Goal: Task Accomplishment & Management: Use online tool/utility

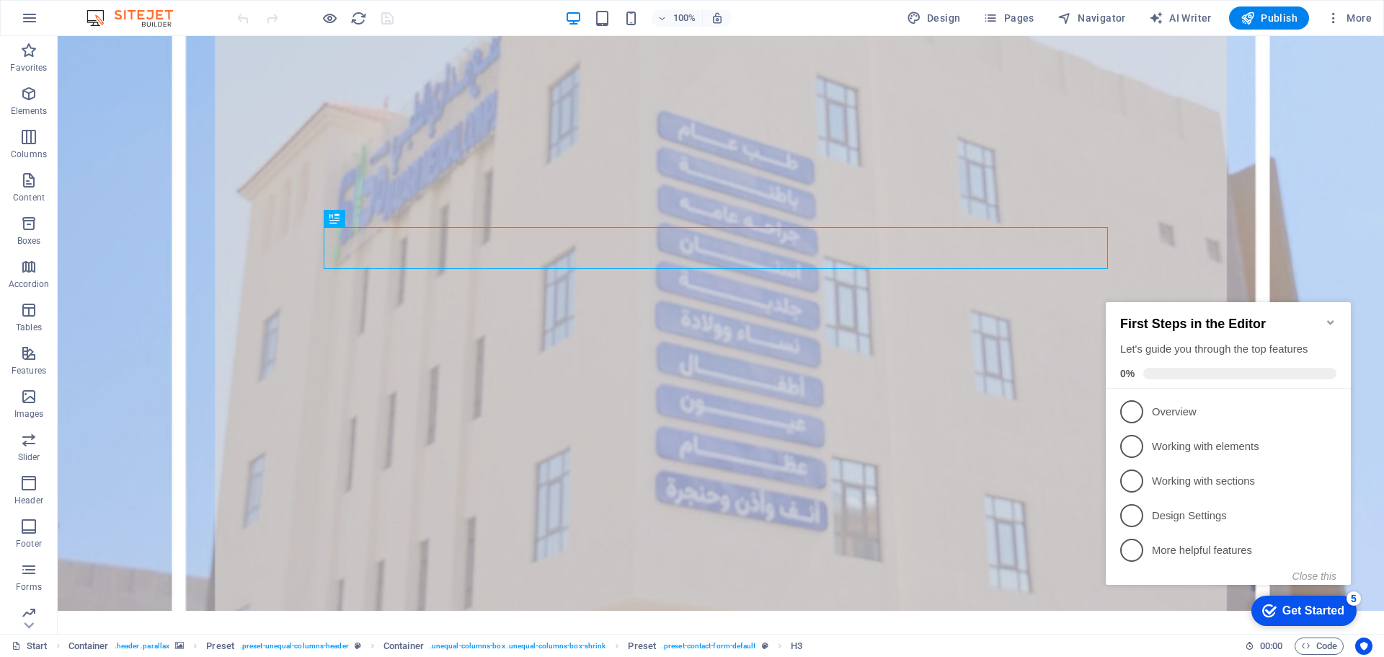
click at [1330, 316] on icon "Minimize checklist" at bounding box center [1331, 322] width 12 height 12
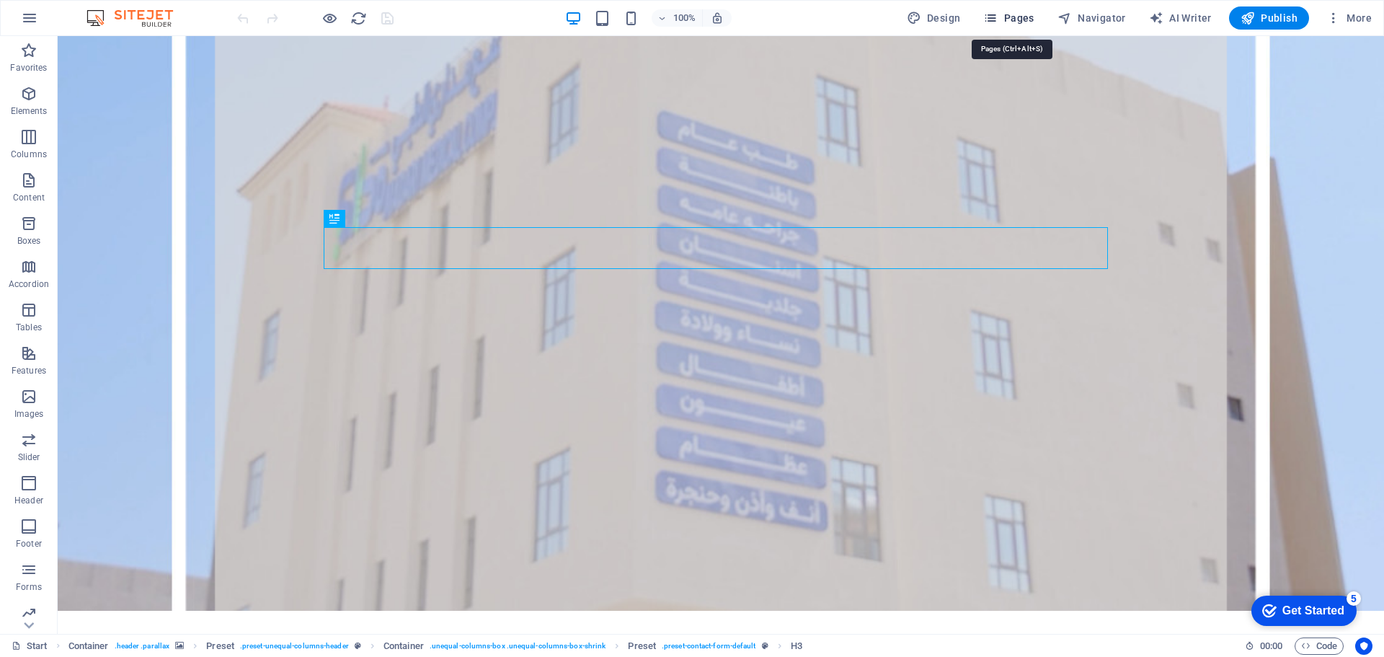
click at [1019, 18] on span "Pages" at bounding box center [1008, 18] width 50 height 14
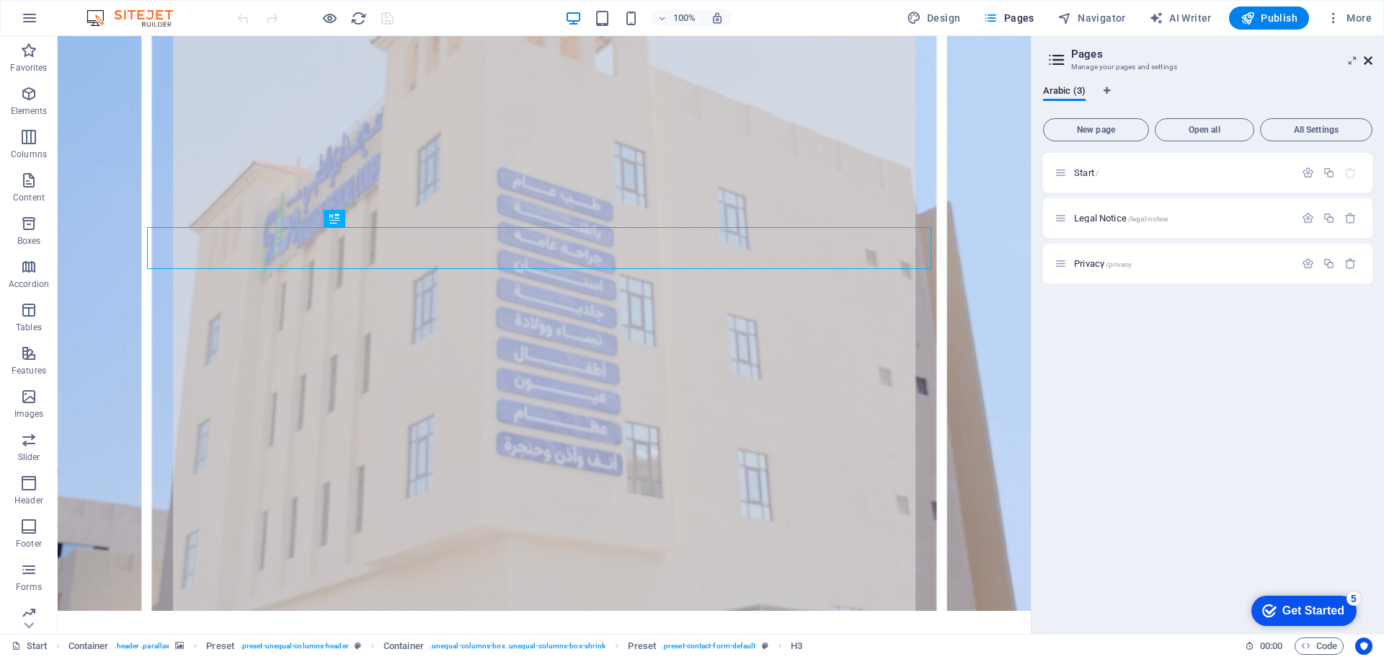
click at [1370, 60] on icon at bounding box center [1368, 61] width 9 height 12
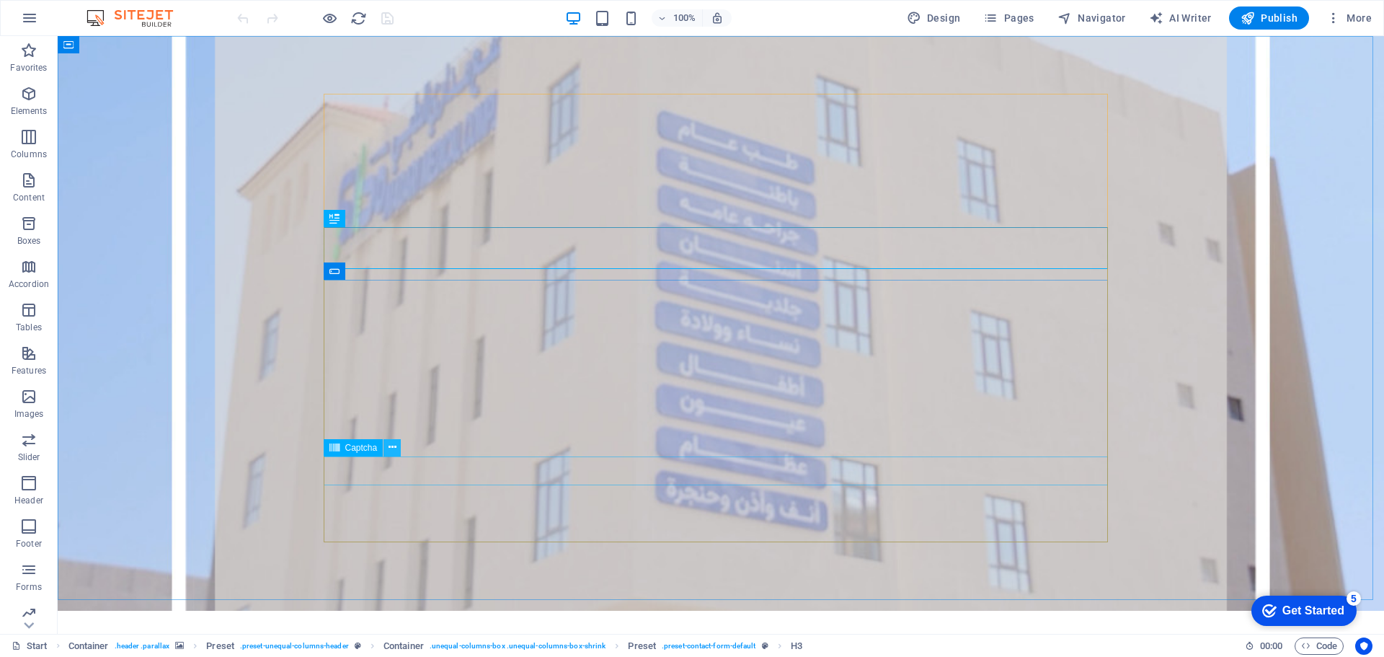
click at [390, 448] on icon at bounding box center [393, 447] width 8 height 15
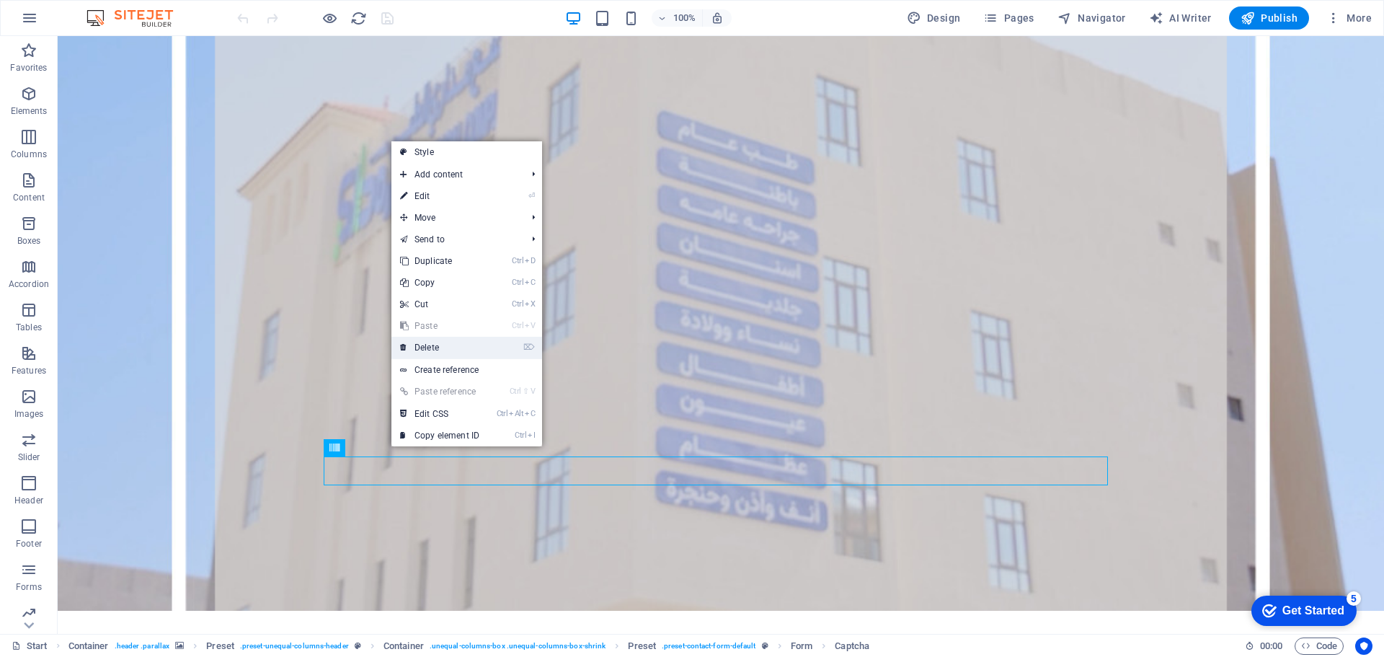
click at [453, 352] on link "⌦ Delete" at bounding box center [439, 348] width 97 height 22
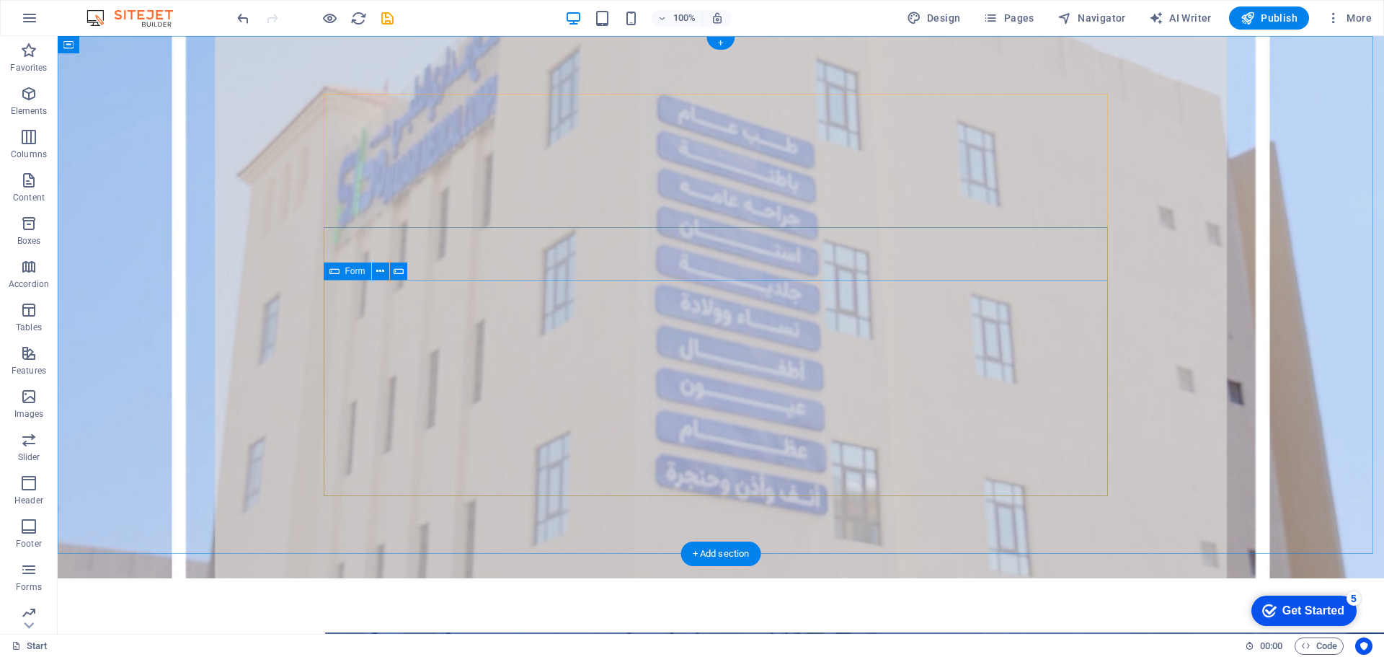
click div "[DEMOGRAPHIC_DATA] رقم الجوال القسم ...فضلا اختار القسم المختبر عيادة الباطنية …"
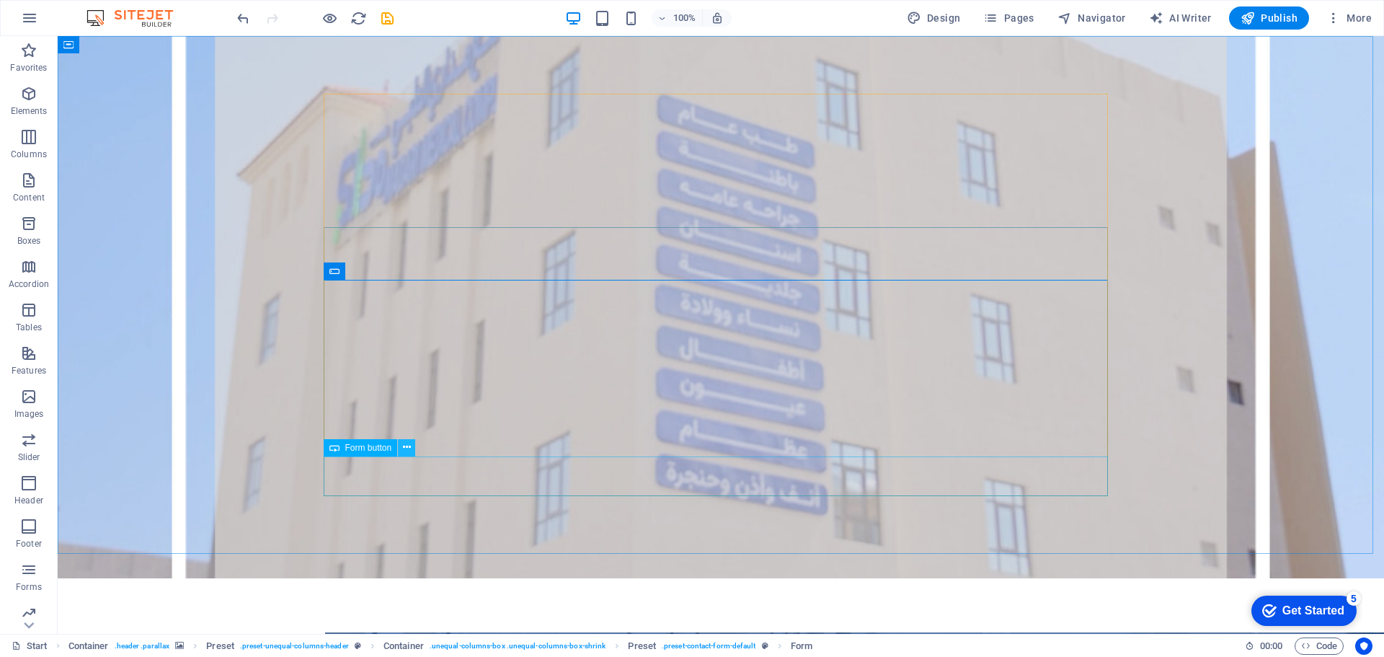
click at [404, 451] on icon at bounding box center [407, 447] width 8 height 15
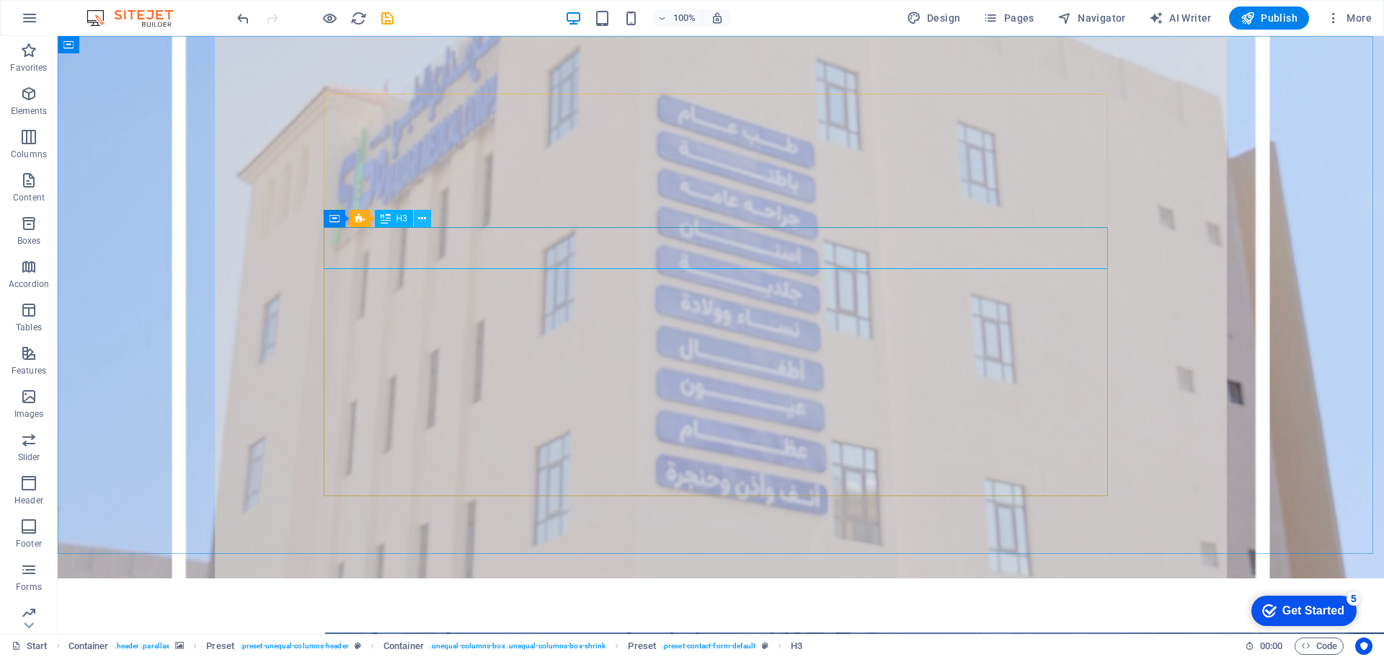
click at [418, 218] on icon at bounding box center [422, 218] width 8 height 15
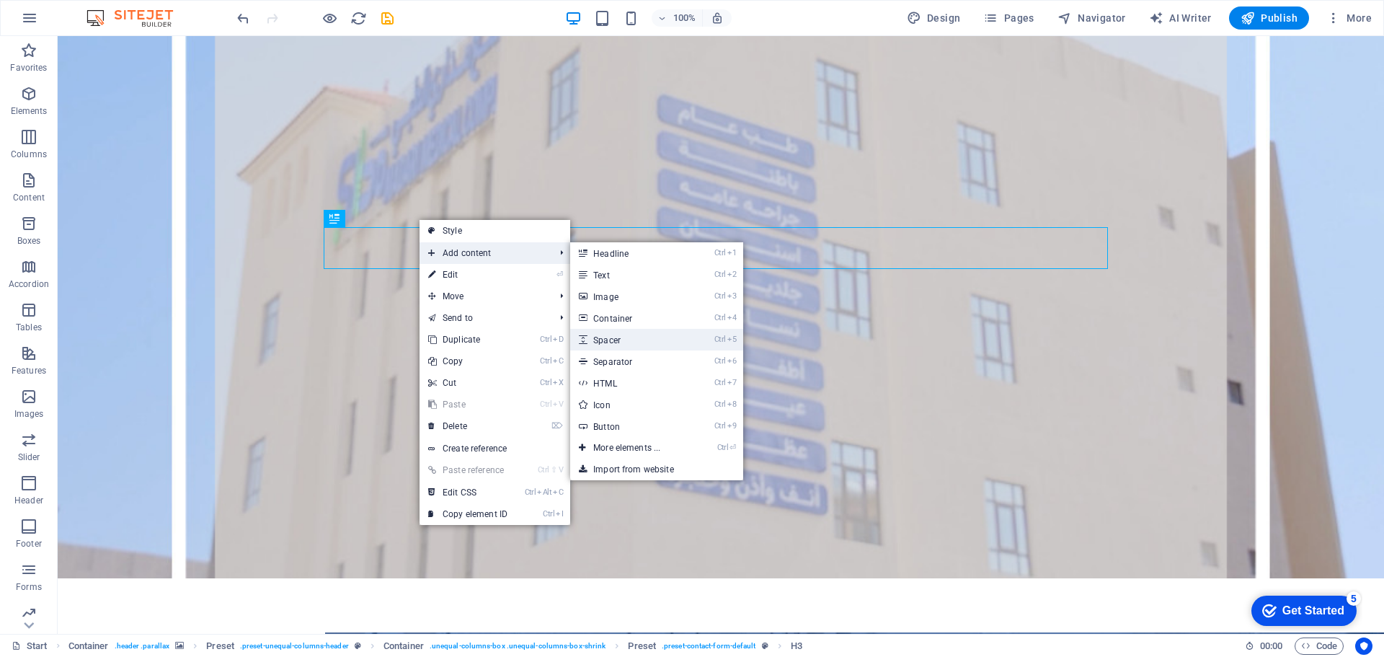
click at [634, 337] on link "Ctrl 5 Spacer" at bounding box center [629, 340] width 119 height 22
select select "px"
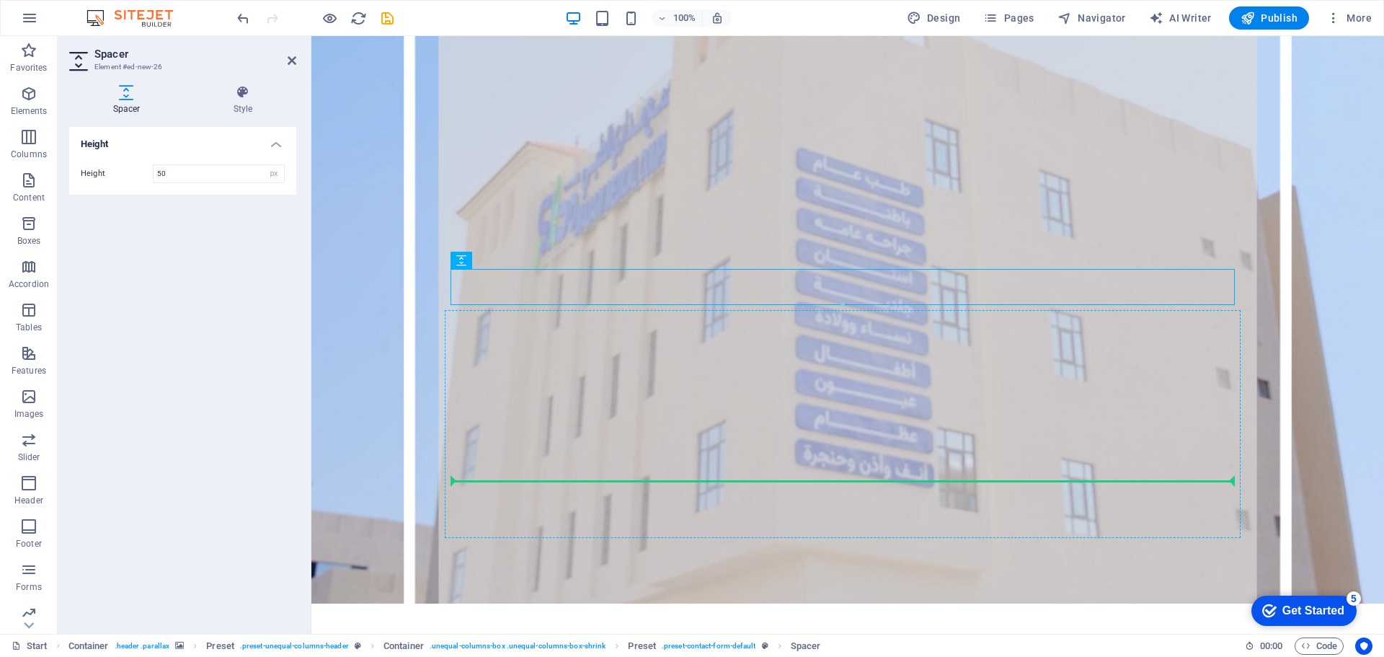
drag, startPoint x: 784, startPoint y: 298, endPoint x: 467, endPoint y: 461, distance: 356.2
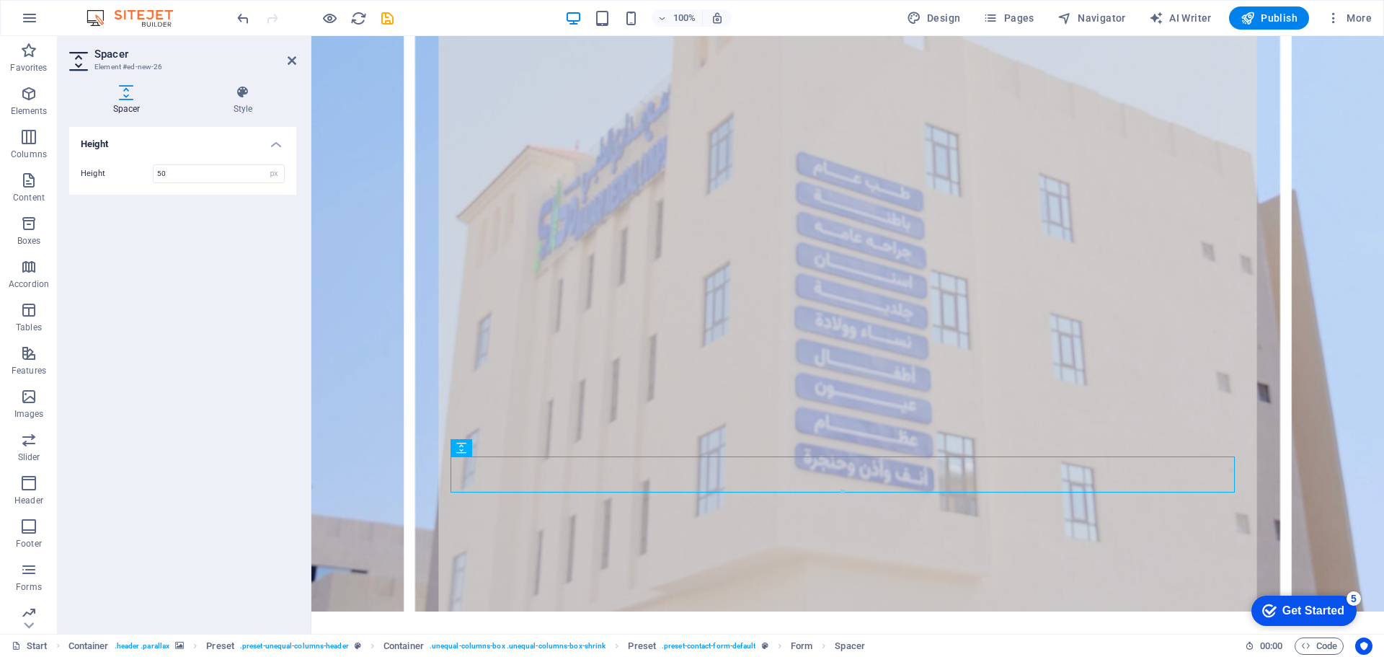
click at [433, 447] on figure at bounding box center [847, 323] width 1073 height 575
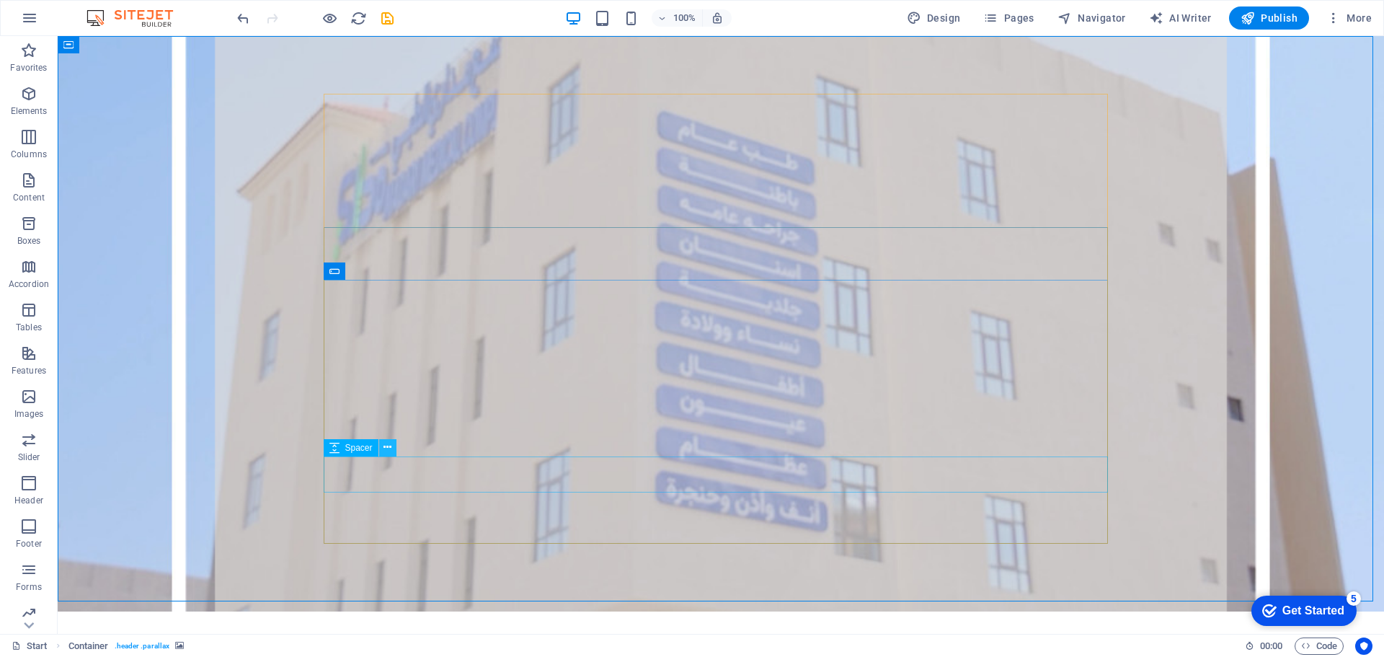
click at [386, 448] on icon at bounding box center [387, 447] width 8 height 15
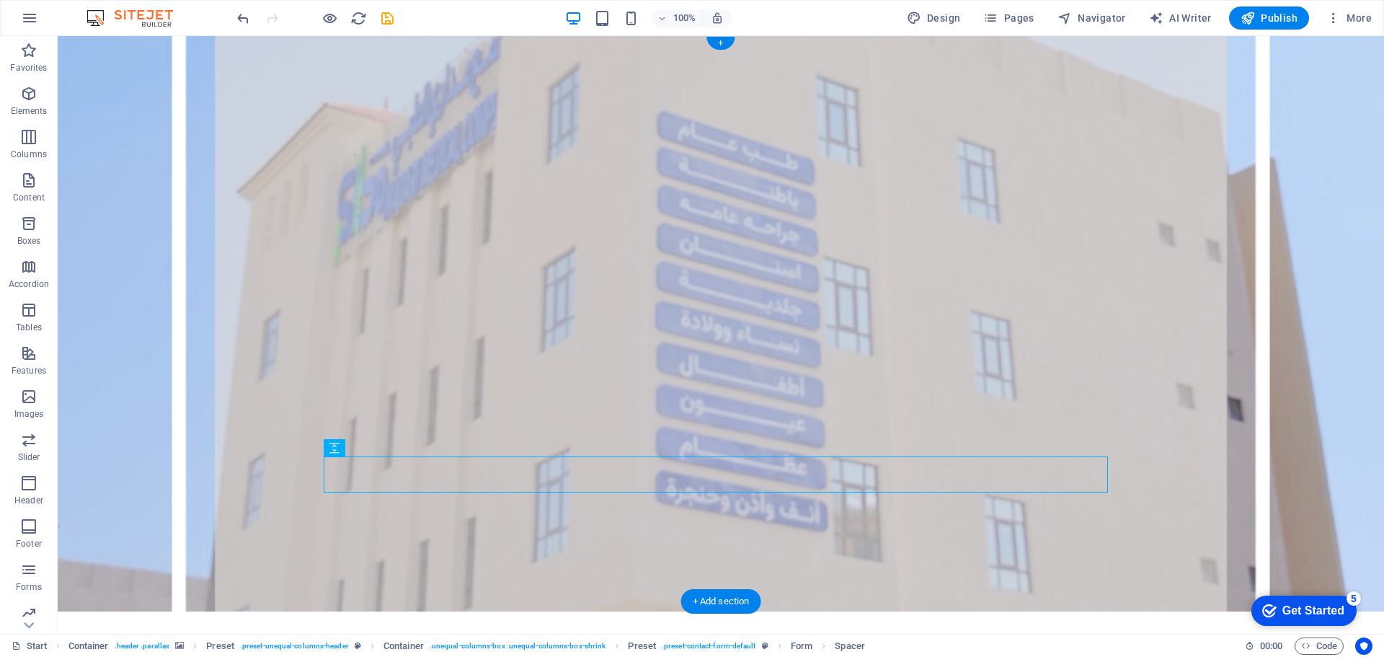
click at [246, 429] on figure at bounding box center [721, 323] width 1326 height 575
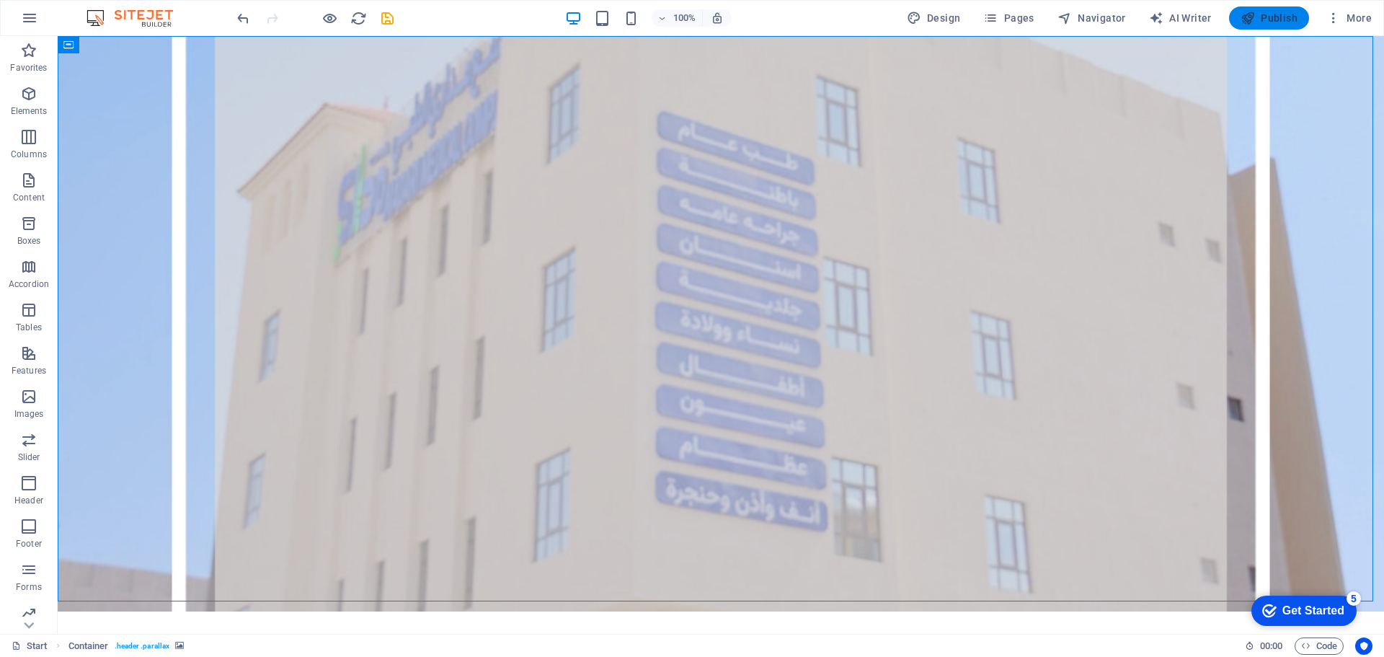
click at [1277, 19] on span "Publish" at bounding box center [1268, 18] width 57 height 14
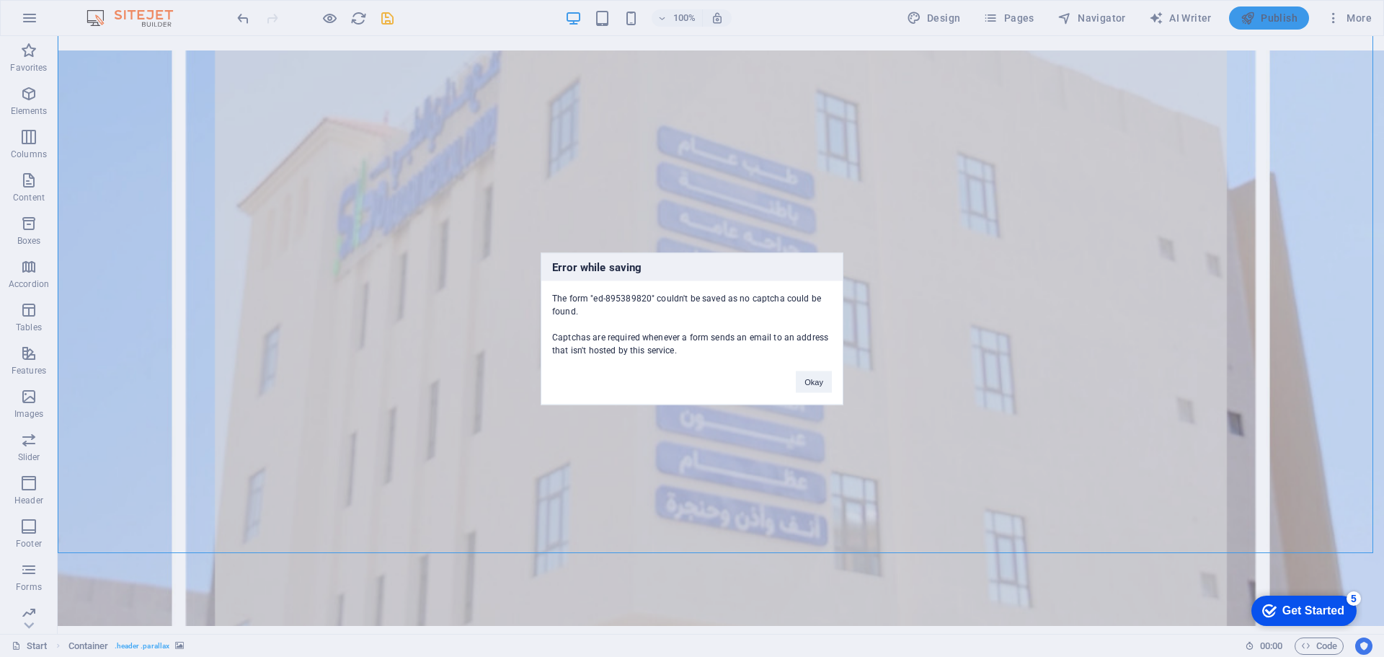
scroll to position [48, 0]
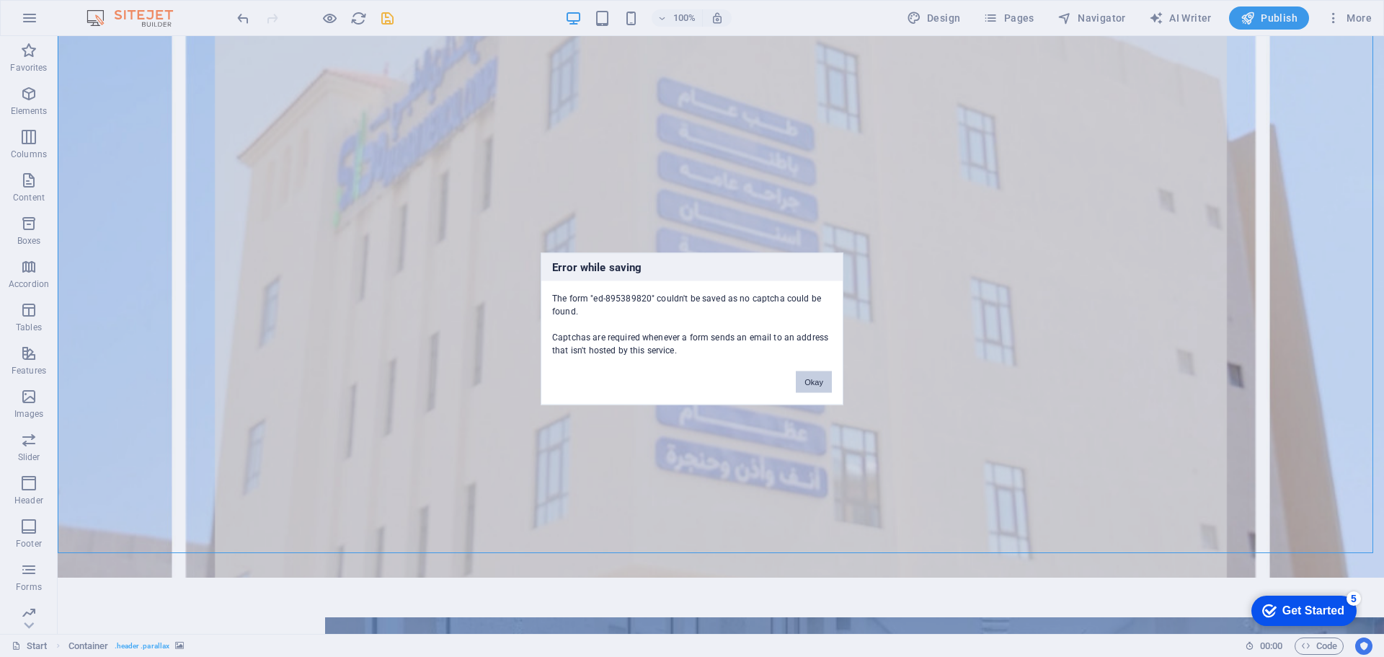
click at [820, 386] on button "Okay" at bounding box center [814, 381] width 36 height 22
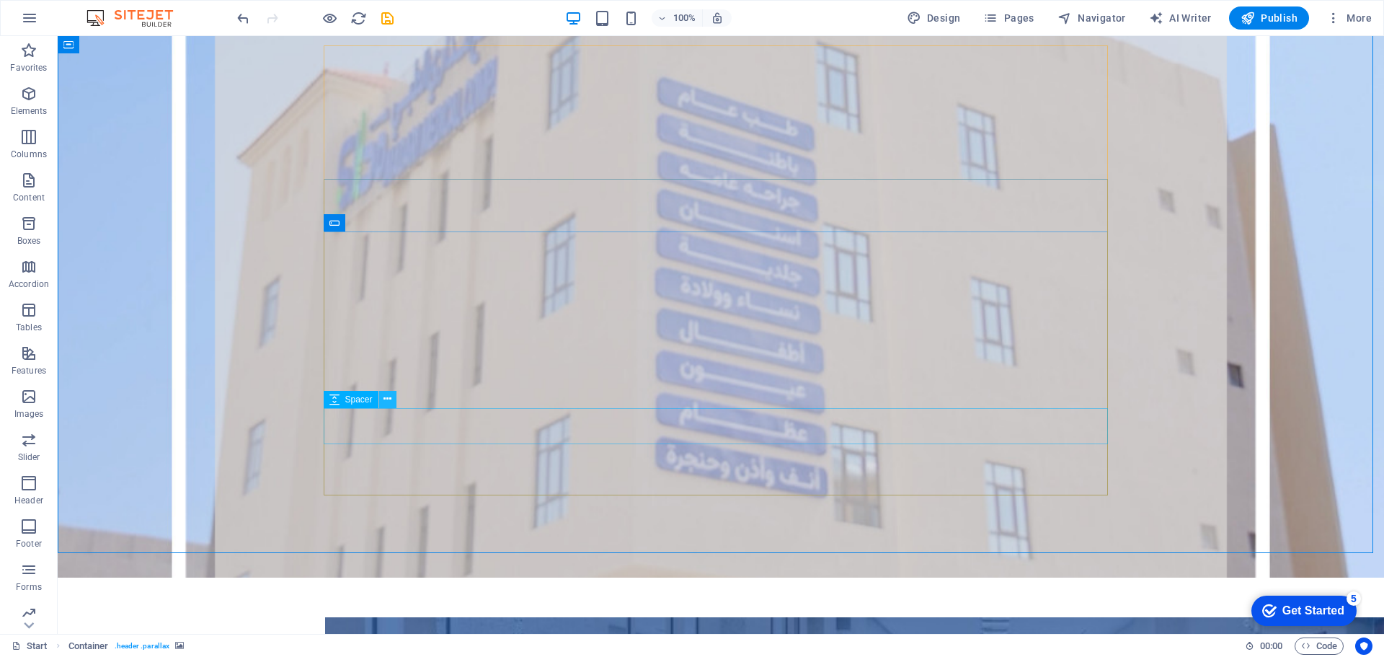
click at [391, 397] on icon at bounding box center [387, 398] width 8 height 15
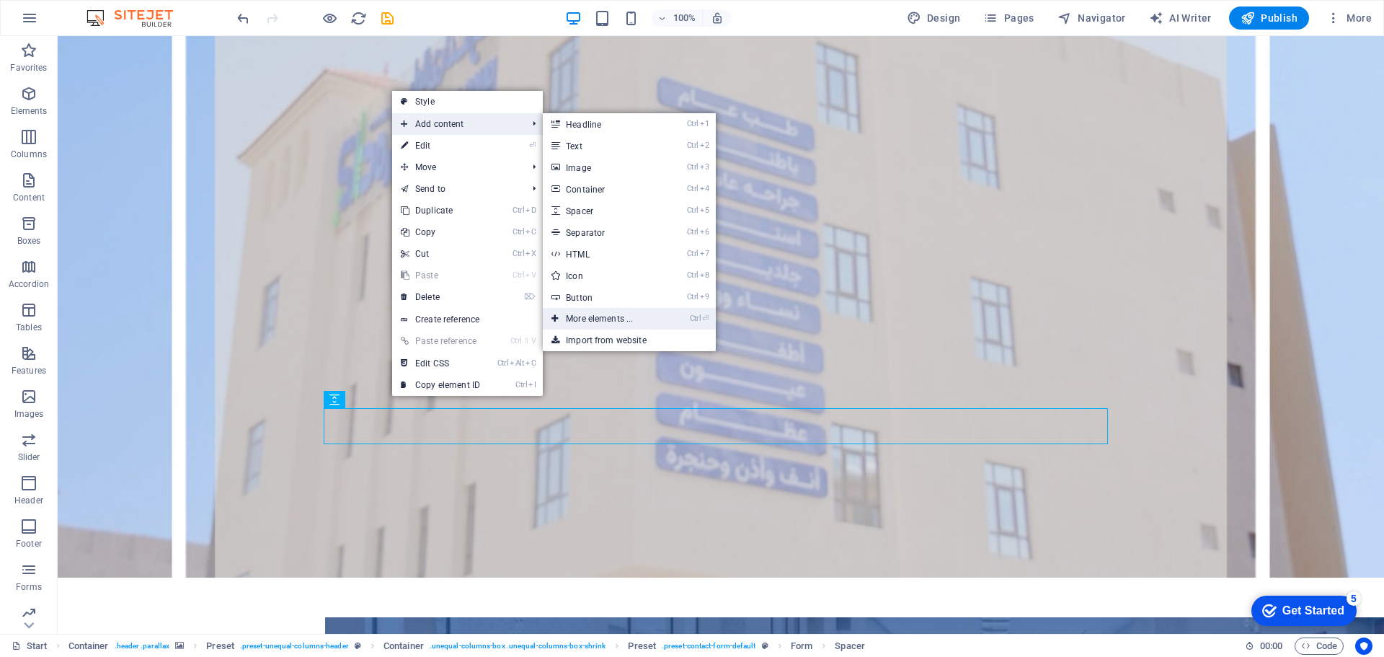
click at [608, 319] on link "Ctrl ⏎ More elements ..." at bounding box center [602, 319] width 119 height 22
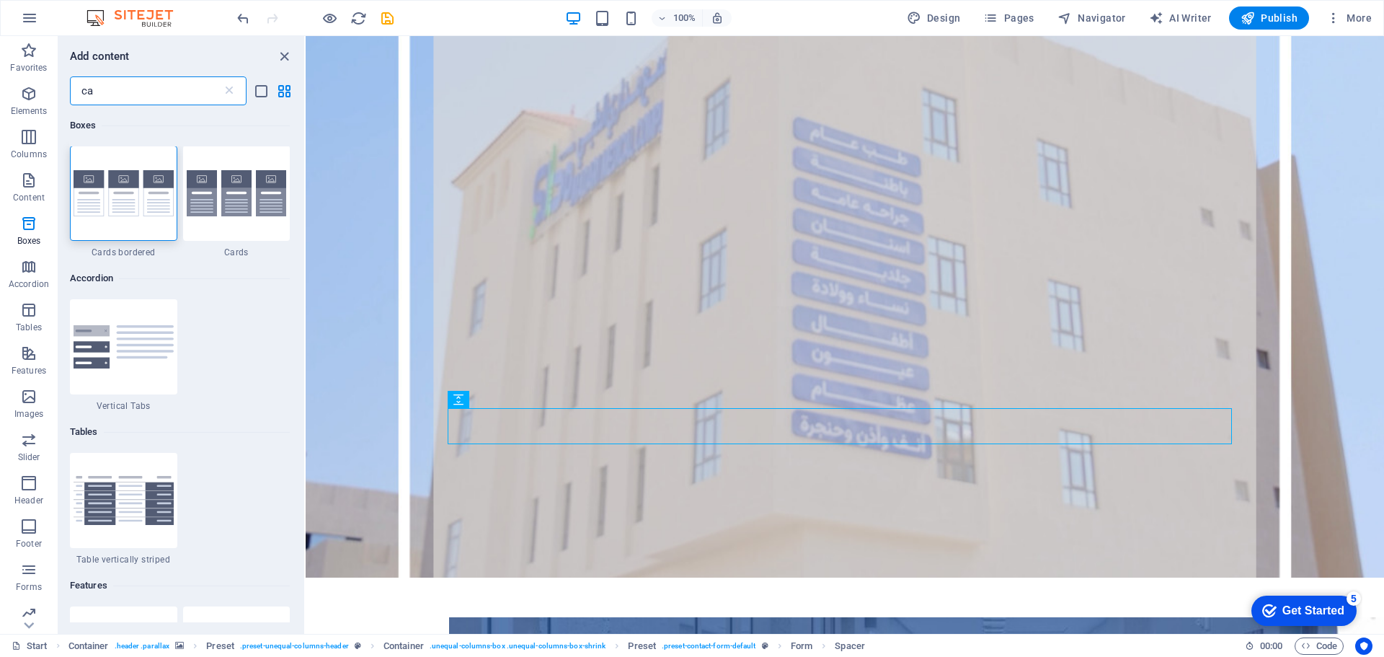
scroll to position [0, 0]
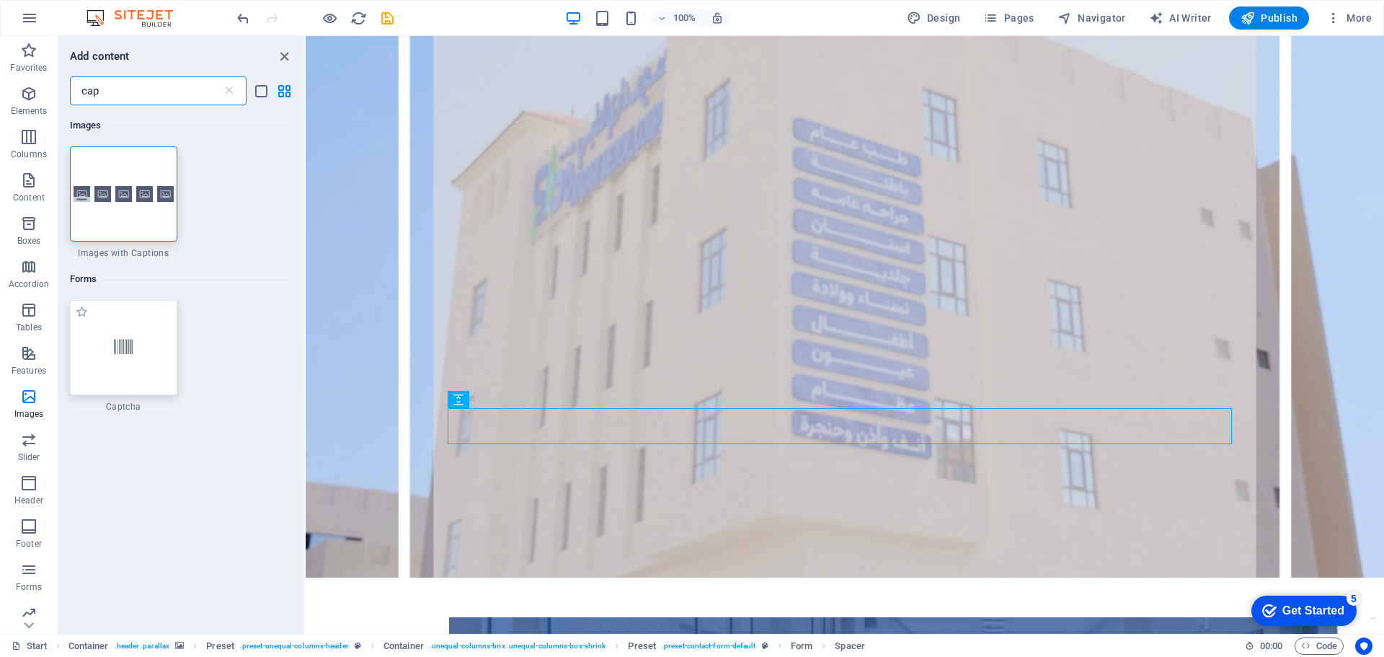
type input "cap"
click at [125, 347] on icon at bounding box center [123, 347] width 19 height 19
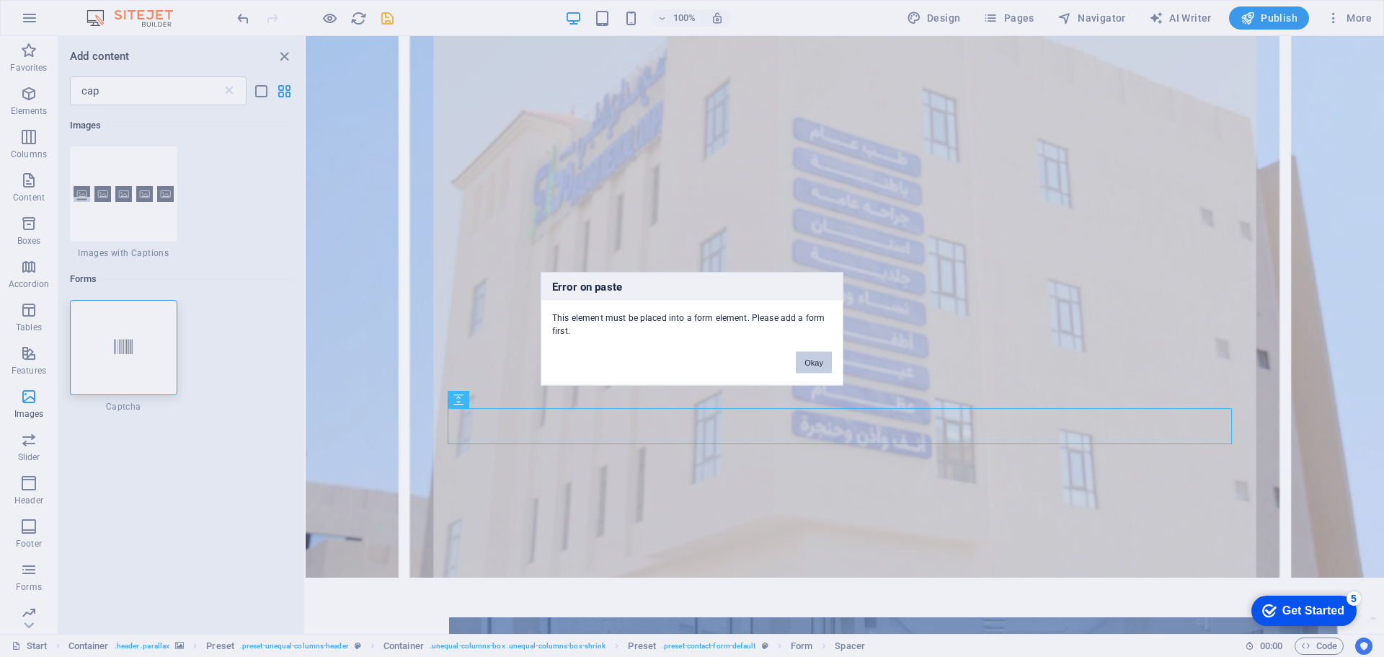
click at [816, 361] on button "Okay" at bounding box center [814, 362] width 36 height 22
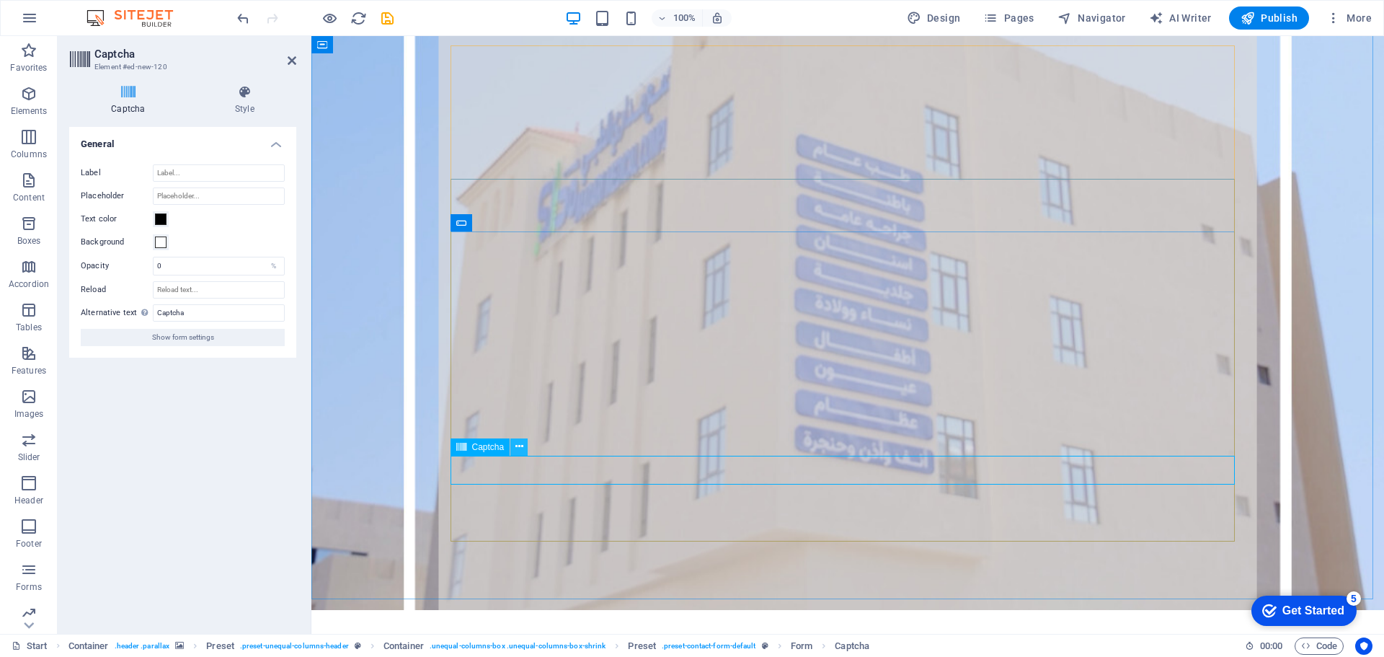
click at [515, 450] on icon at bounding box center [519, 446] width 8 height 15
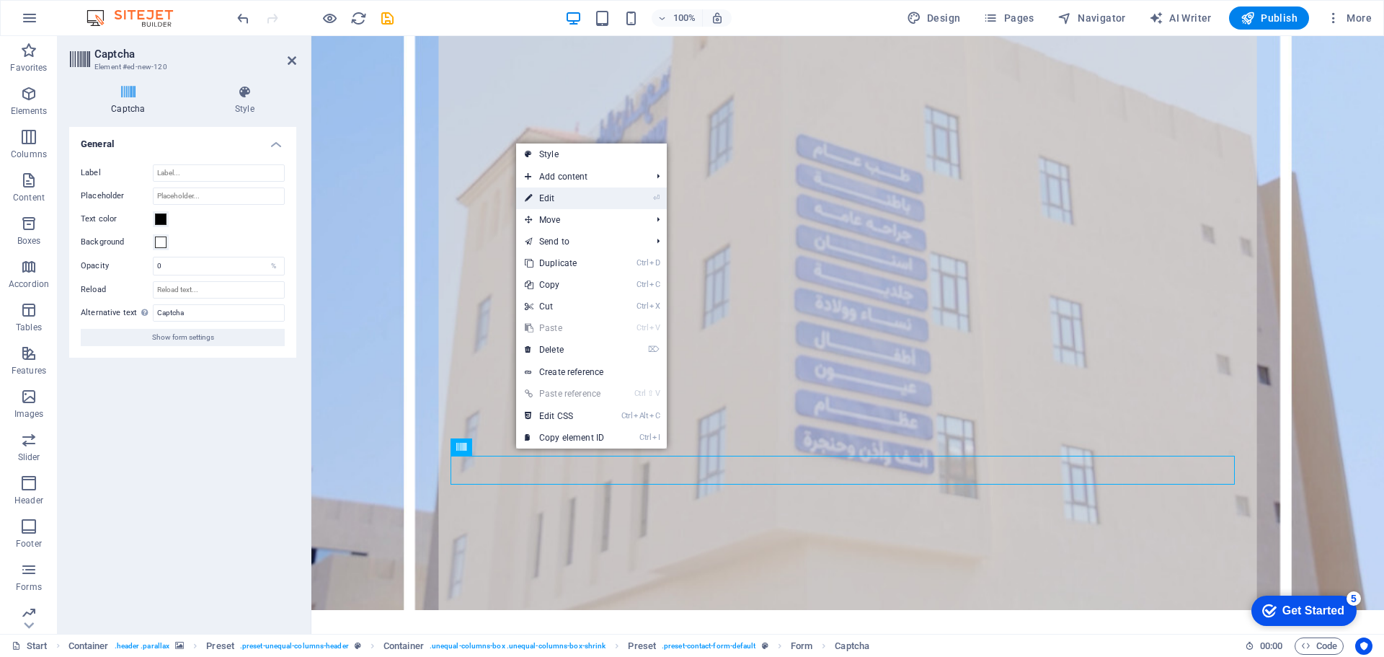
click at [599, 194] on link "⏎ Edit" at bounding box center [564, 198] width 97 height 22
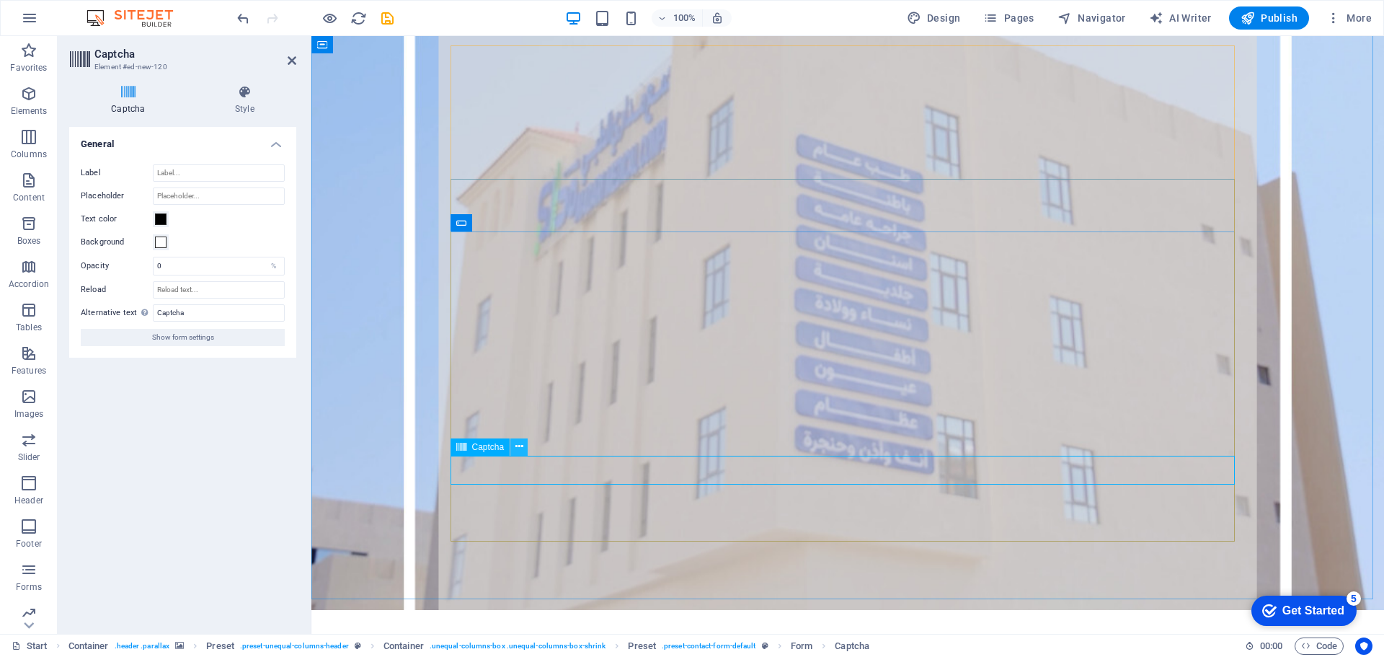
click at [520, 448] on icon at bounding box center [519, 446] width 8 height 15
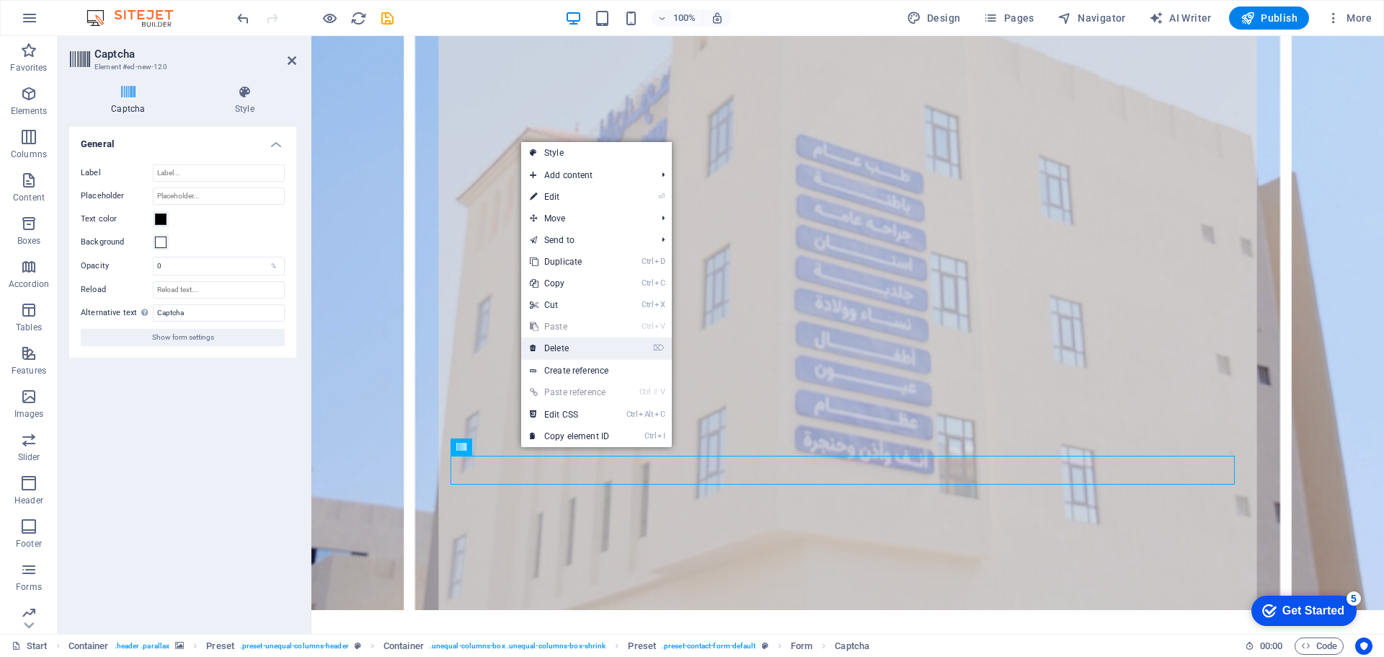
click at [575, 347] on link "⌦ Delete" at bounding box center [569, 348] width 97 height 22
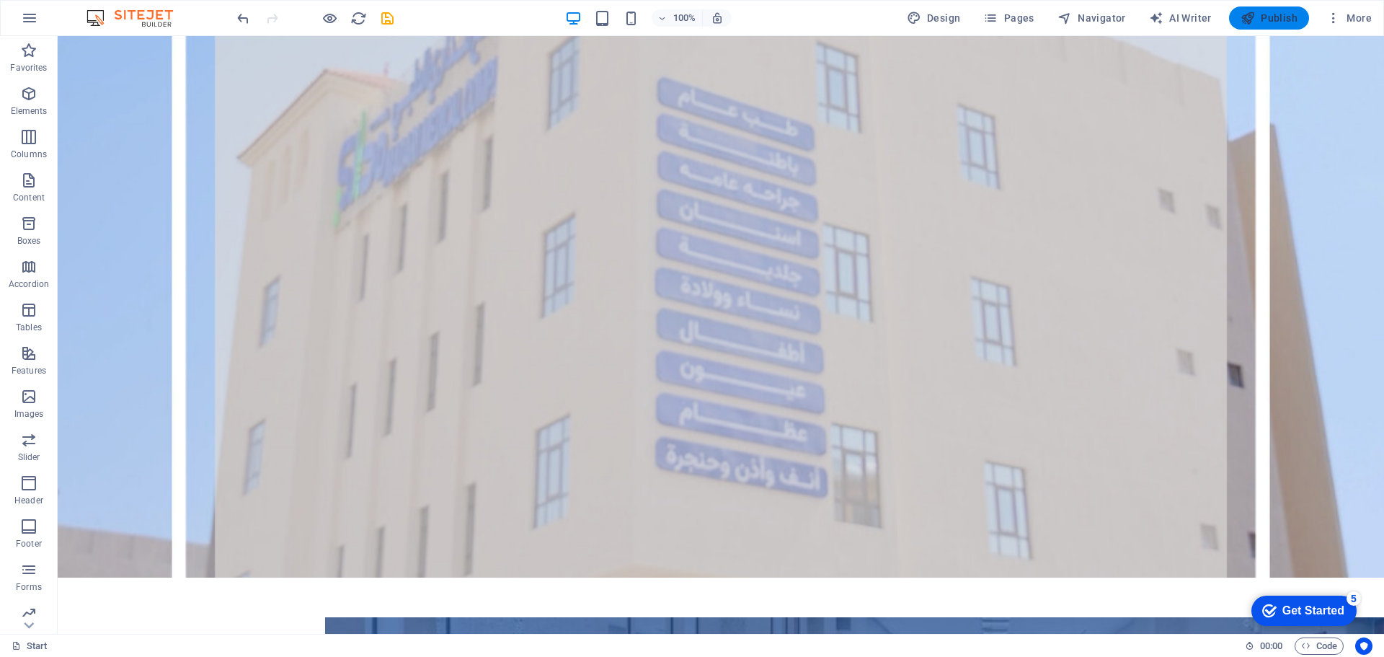
click at [1274, 22] on span "Publish" at bounding box center [1268, 18] width 57 height 14
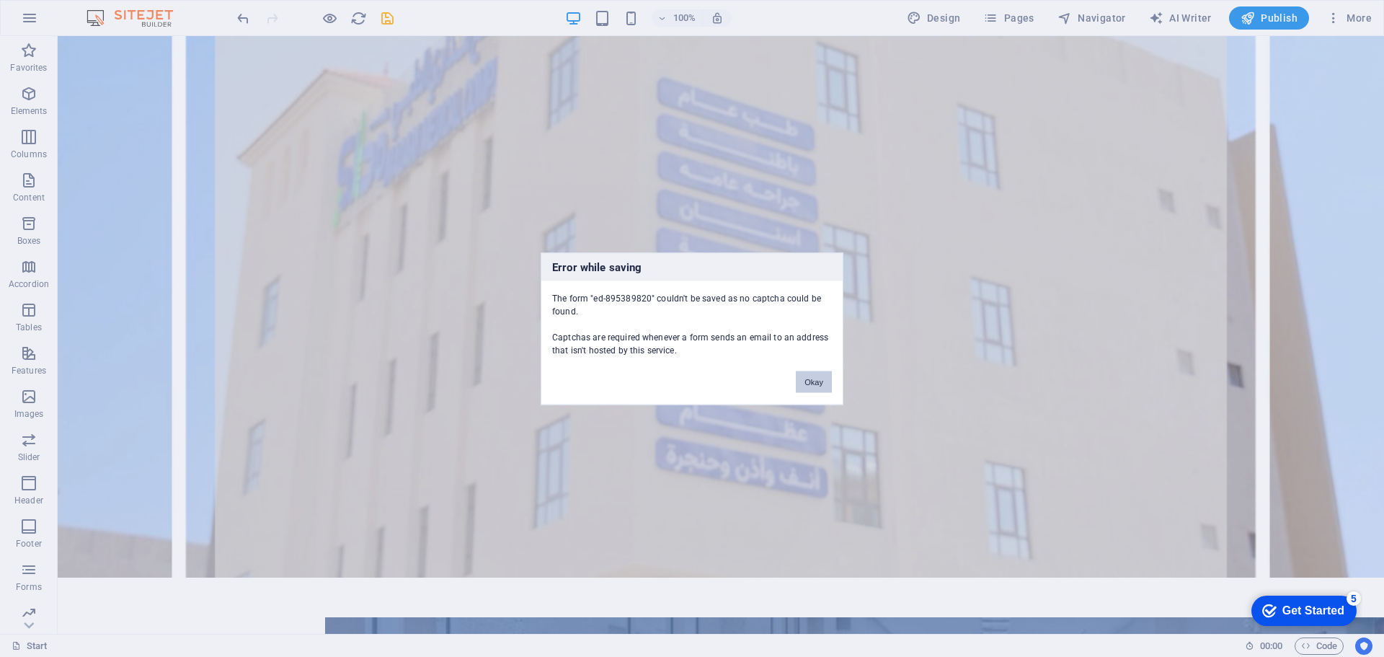
click at [818, 386] on button "Okay" at bounding box center [814, 381] width 36 height 22
